Goal: Task Accomplishment & Management: Manage account settings

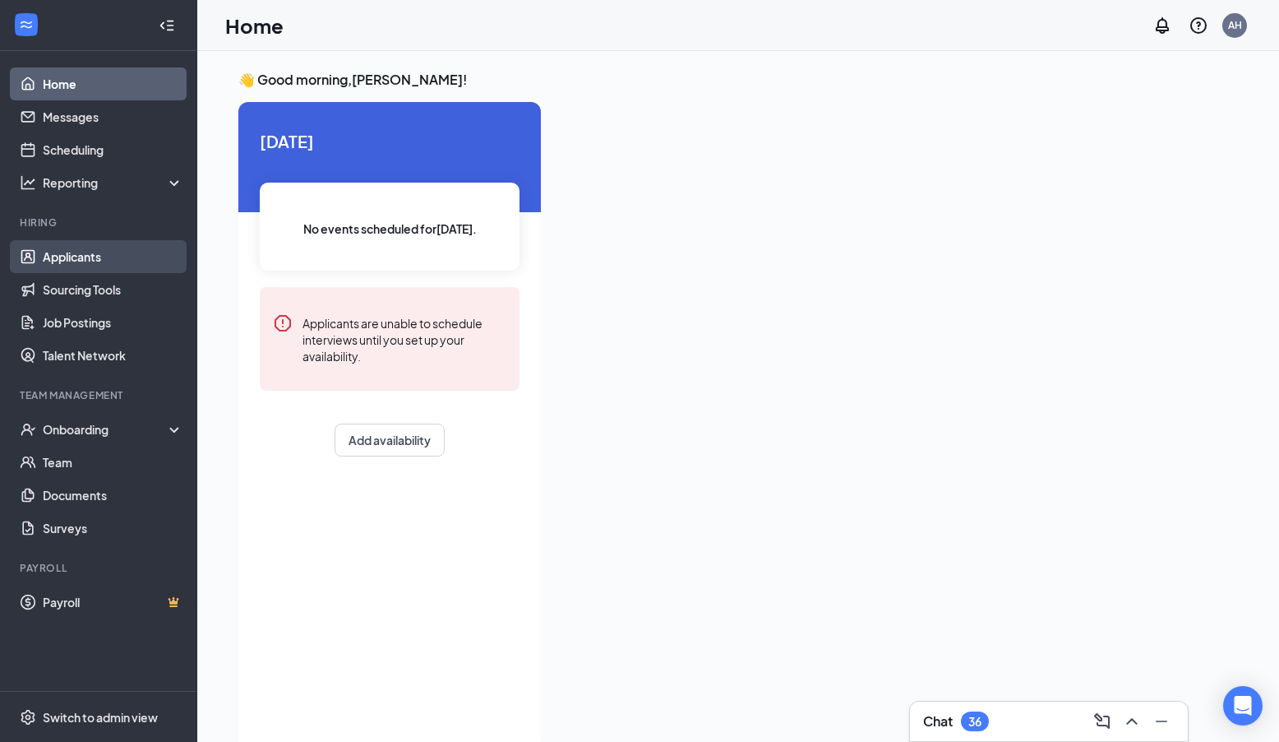
click at [59, 263] on link "Applicants" at bounding box center [113, 256] width 141 height 33
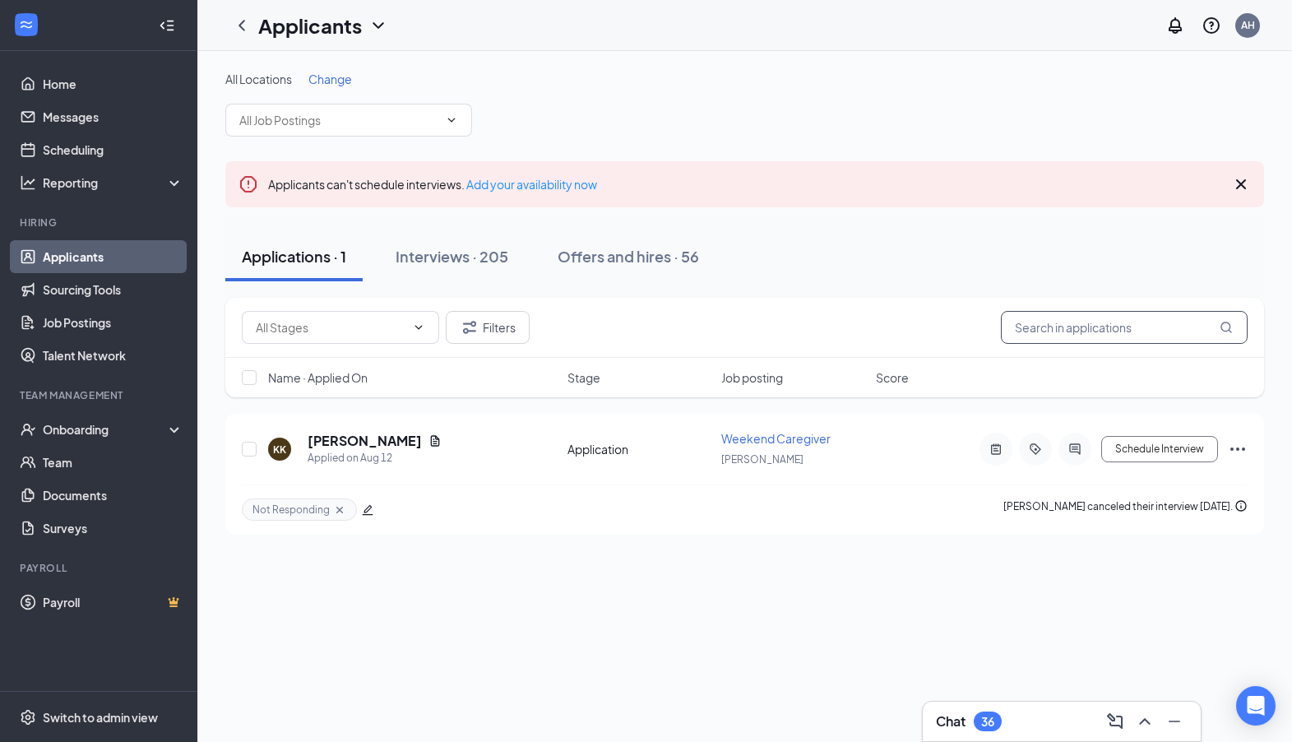
click at [1081, 329] on input "text" at bounding box center [1124, 327] width 247 height 33
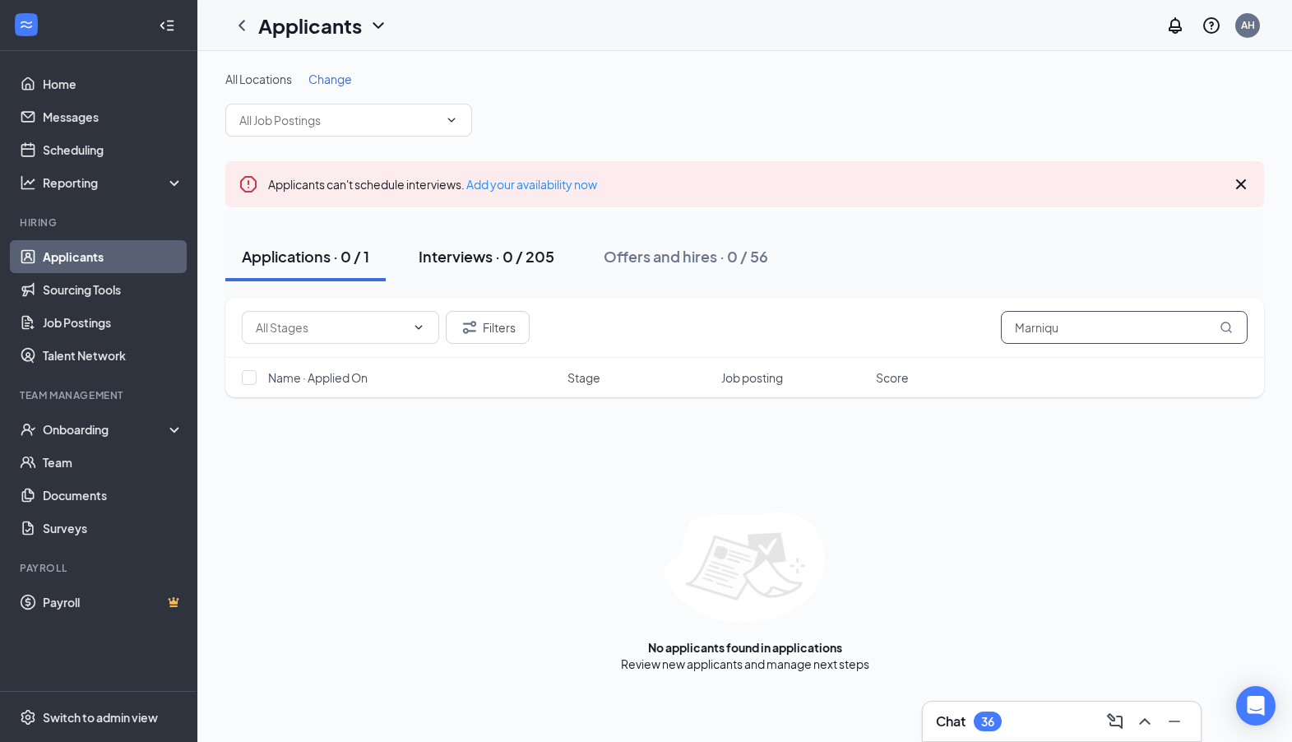
type input "Marniqu"
click at [446, 249] on div "Interviews · 0 / 205" at bounding box center [487, 256] width 136 height 21
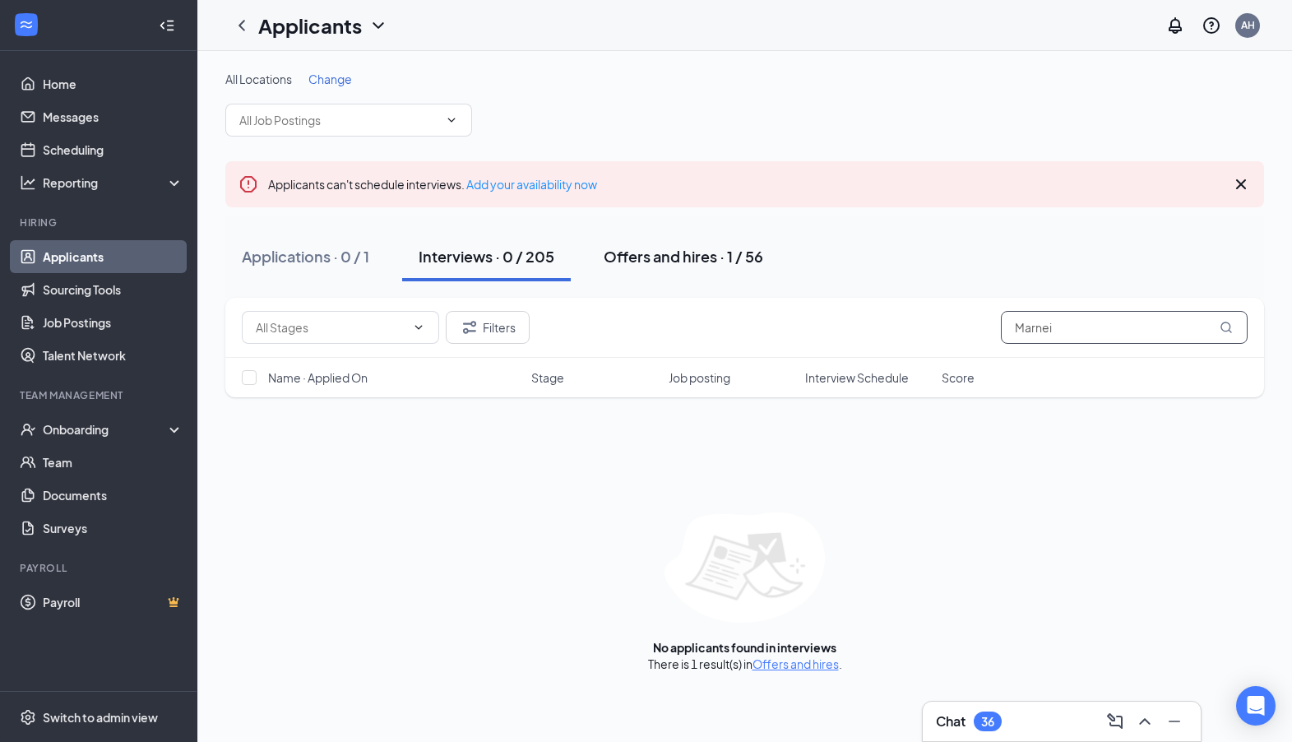
type input "Marnei"
click at [725, 257] on div "Offers and hires · 1 / 56" at bounding box center [684, 256] width 160 height 21
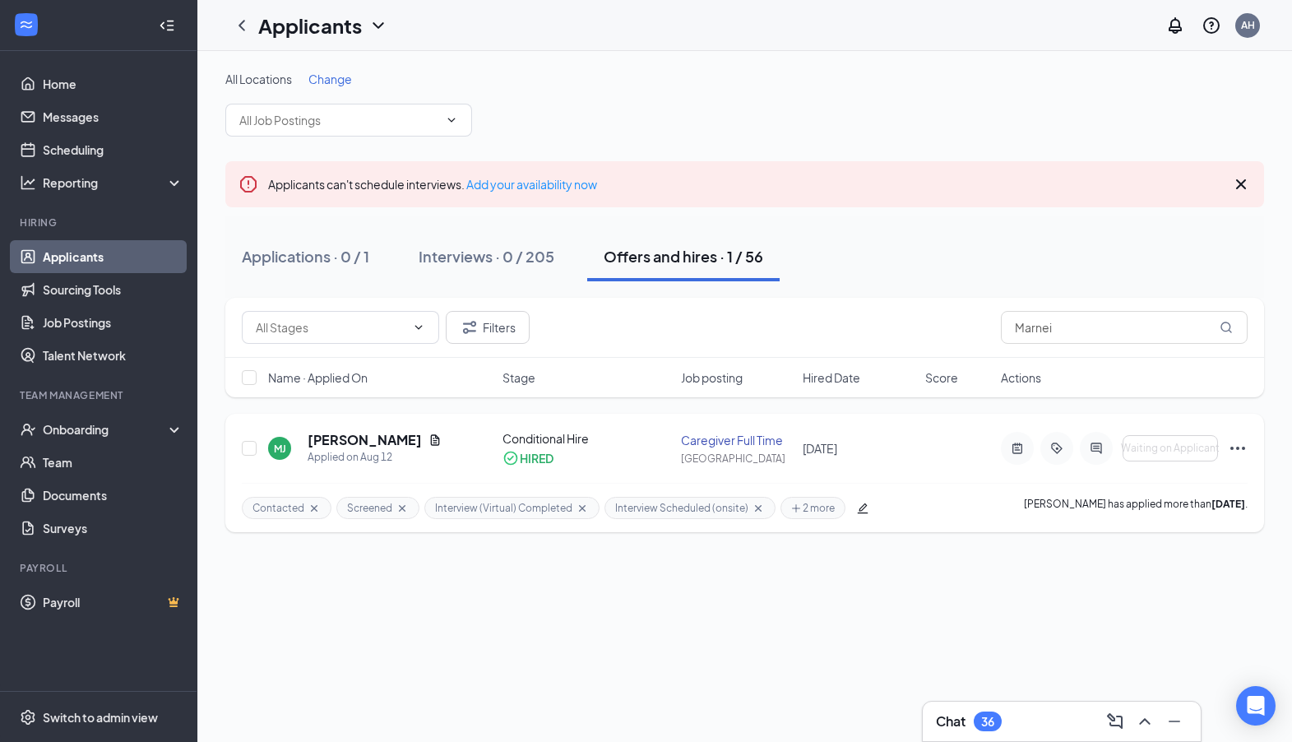
click at [434, 438] on div "[PERSON_NAME]" at bounding box center [375, 440] width 134 height 18
click at [422, 440] on h5 "[PERSON_NAME]" at bounding box center [365, 440] width 114 height 18
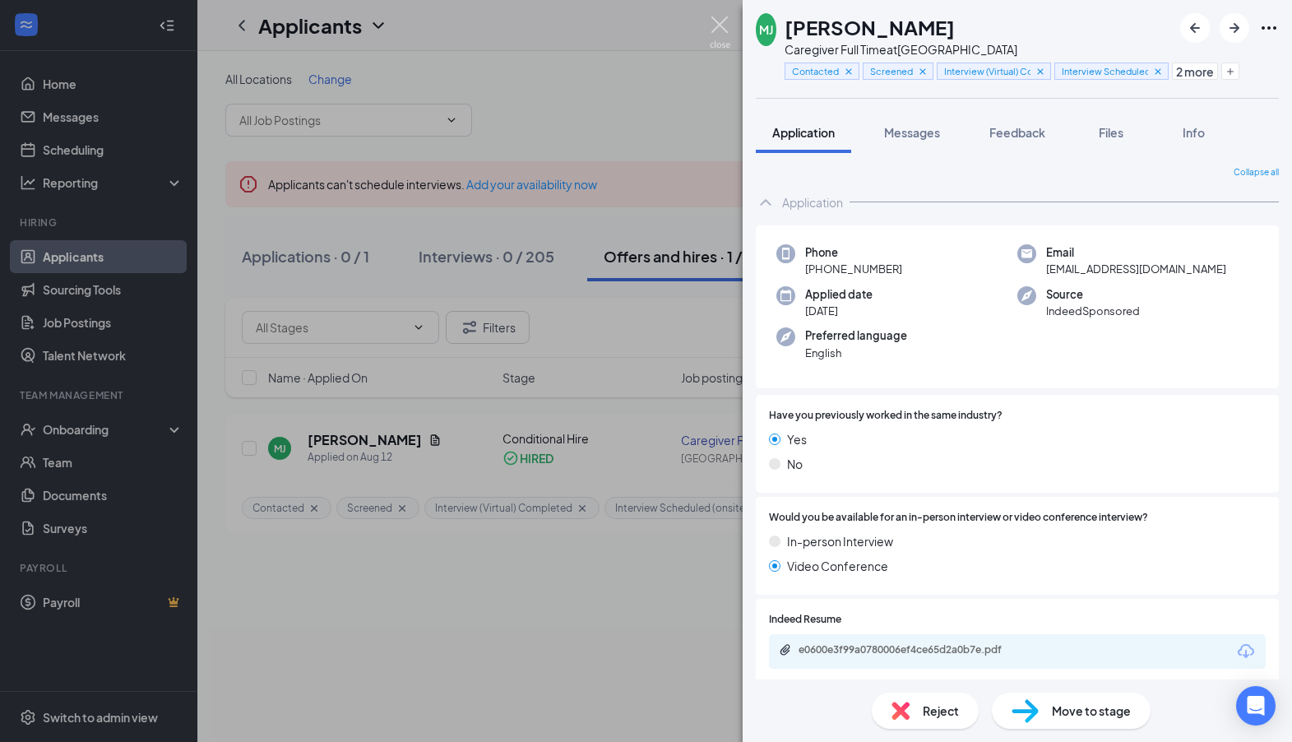
click at [720, 24] on img at bounding box center [720, 32] width 21 height 32
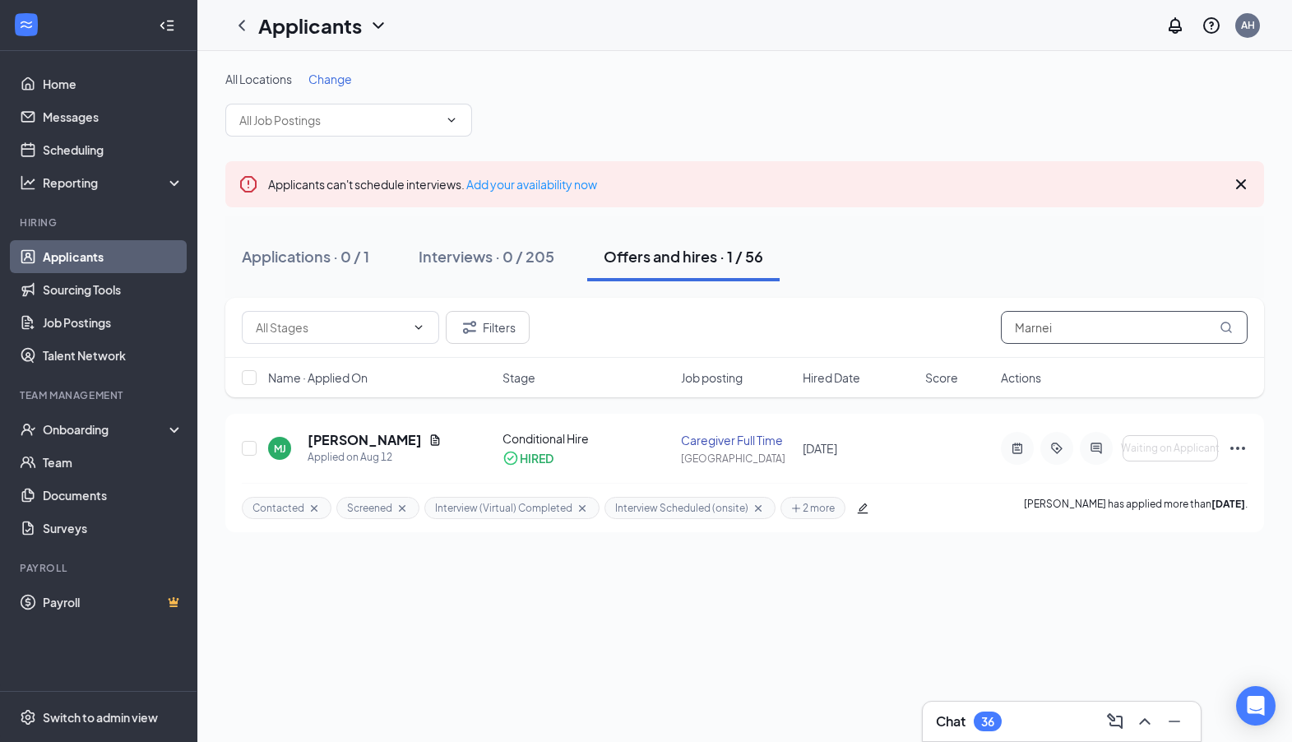
drag, startPoint x: 1153, startPoint y: 321, endPoint x: 842, endPoint y: 328, distance: 310.9
click at [842, 328] on div "Filters Marnei" at bounding box center [745, 327] width 1006 height 33
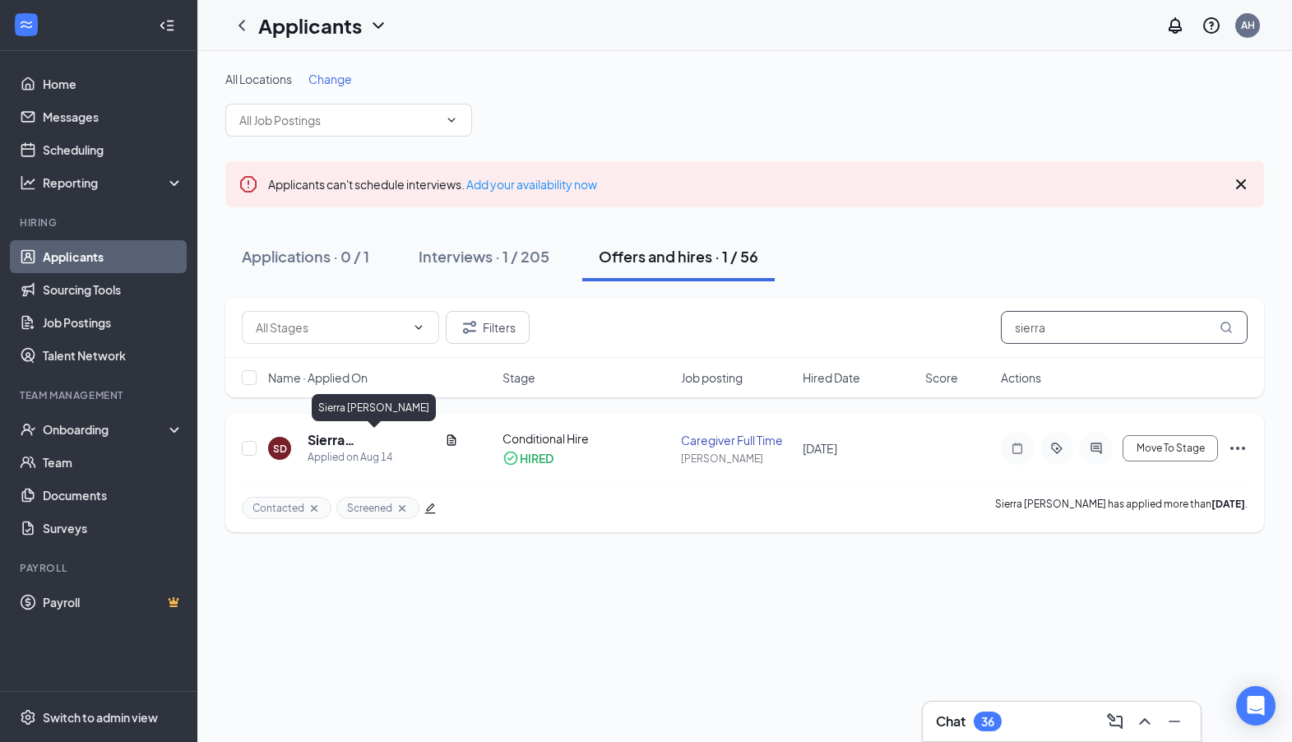
type input "sierra"
click at [325, 438] on h5 "Sierra [PERSON_NAME]" at bounding box center [373, 440] width 131 height 18
